Goal: Find specific page/section: Find specific page/section

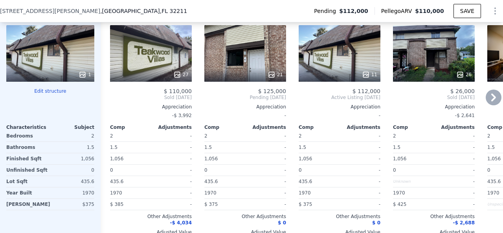
scroll to position [901, 0]
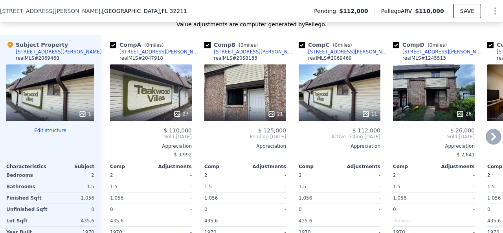
click at [492, 139] on icon at bounding box center [494, 137] width 16 height 16
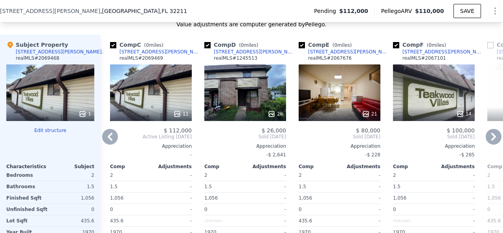
click at [487, 139] on icon at bounding box center [494, 137] width 16 height 16
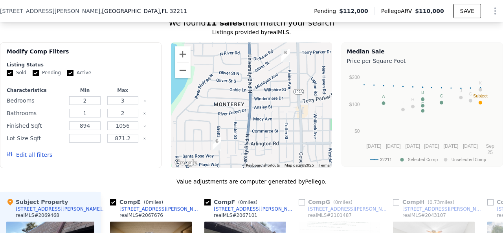
scroll to position [862, 0]
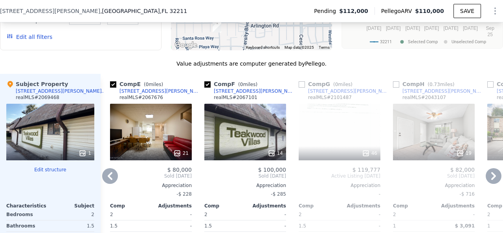
click at [105, 180] on icon at bounding box center [110, 176] width 16 height 16
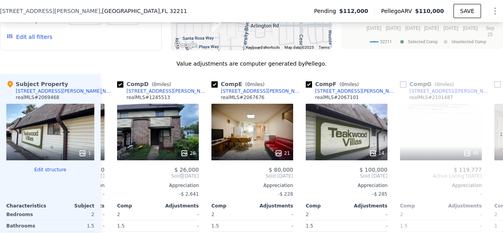
click at [105, 180] on div "Comp A ( 0 miles) [STREET_ADDRESS][PERSON_NAME] 31 realMLS # 2047918 27 $ 110,0…" at bounding box center [302, 200] width 403 height 253
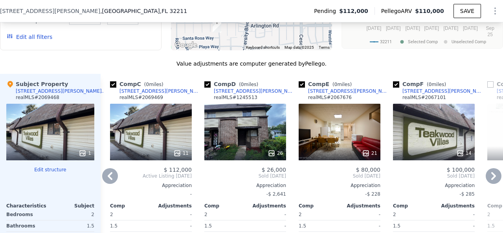
click at [113, 178] on icon at bounding box center [110, 176] width 16 height 16
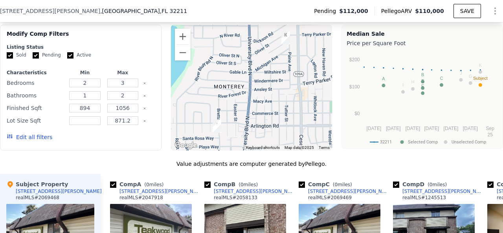
scroll to position [744, 0]
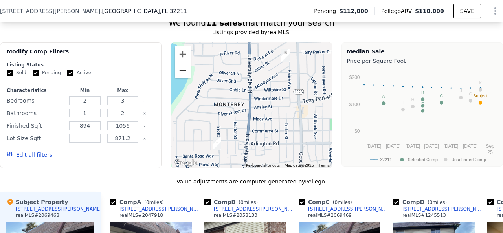
click at [183, 77] on button "Zoom out" at bounding box center [183, 71] width 16 height 16
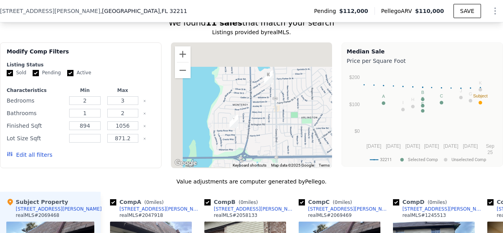
click at [230, 124] on img "1200 Bretta St Apt 31" at bounding box center [233, 122] width 15 height 20
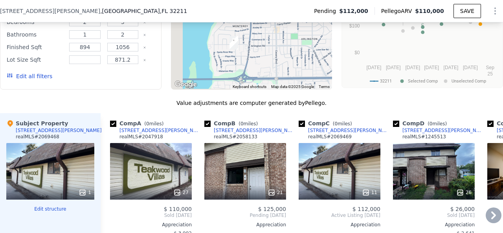
scroll to position [783, 0]
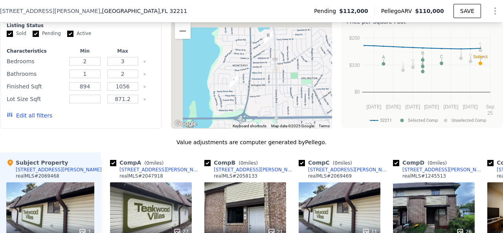
click at [232, 83] on img "1200 Bretta St Apt 4" at bounding box center [233, 82] width 15 height 20
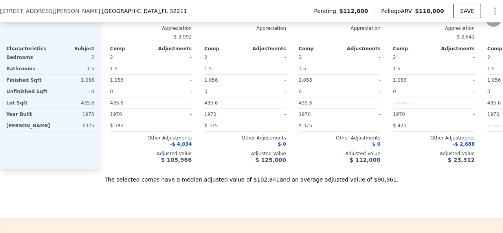
scroll to position [705, 0]
